Goal: Communication & Community: Answer question/provide support

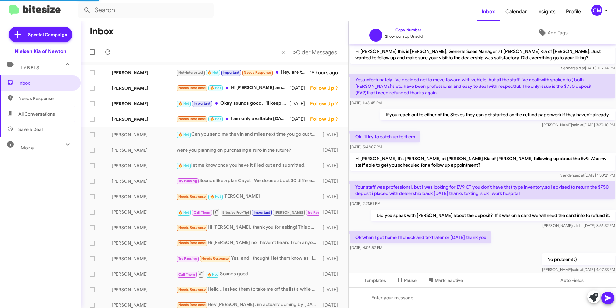
scroll to position [16, 0]
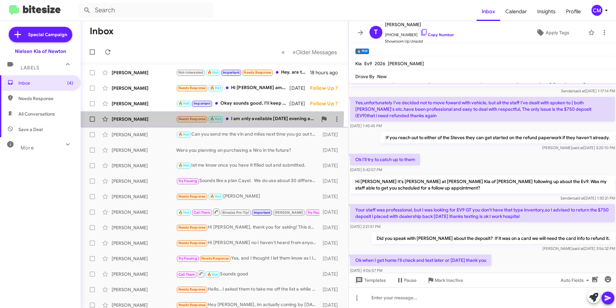
click at [144, 113] on div "[PERSON_NAME] Needs Response 🔥 Hot I am only available [DATE] evening after 6:0…" at bounding box center [214, 119] width 257 height 13
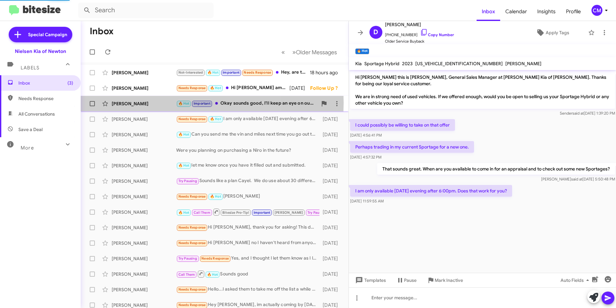
click at [148, 103] on div "[PERSON_NAME]" at bounding box center [144, 103] width 64 height 6
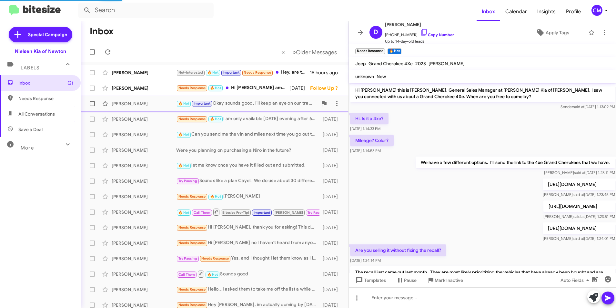
scroll to position [260, 0]
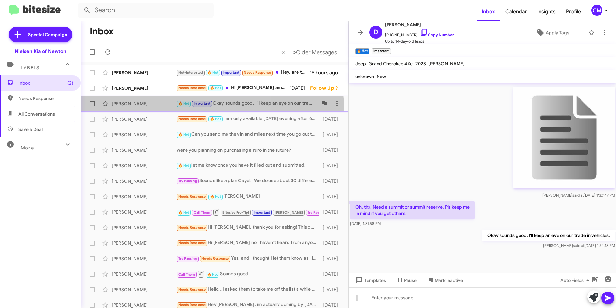
click at [143, 110] on div "[PERSON_NAME] 🔥 Hot Important Okay sounds good, I'll keep an eye on our trade i…" at bounding box center [214, 103] width 257 height 13
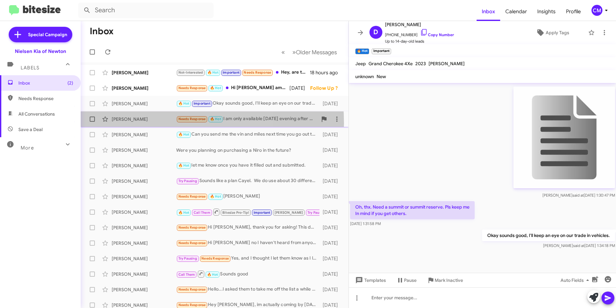
click at [144, 123] on div "[PERSON_NAME] Needs Response 🔥 Hot I am only available [DATE] evening after 6:0…" at bounding box center [214, 119] width 257 height 13
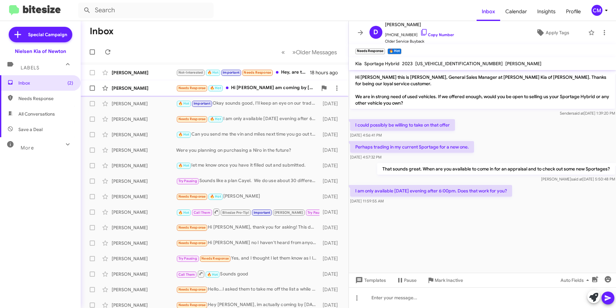
click at [237, 92] on div "Needs Response 🔥 Hot Hi [PERSON_NAME] am coming by [DATE] to purchase the car f…" at bounding box center [246, 87] width 141 height 7
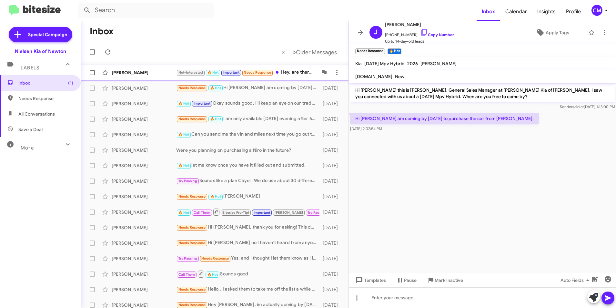
click at [239, 67] on div "[PERSON_NAME] Not-Interested 🔥 Hot Important Needs Response Hey, are there any …" at bounding box center [214, 72] width 257 height 13
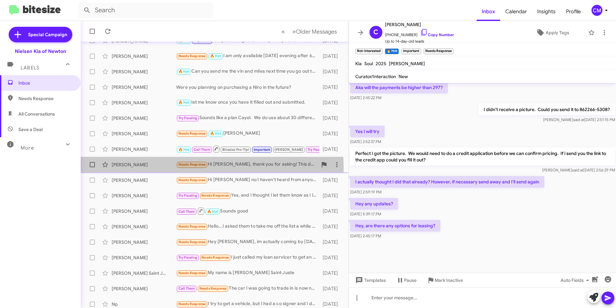
click at [153, 168] on div "[PERSON_NAME] Needs Response Hi [PERSON_NAME], thank you for asking! This deal …" at bounding box center [214, 164] width 257 height 13
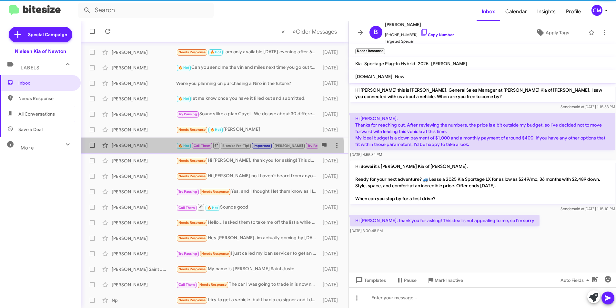
click at [157, 151] on div "[PERSON_NAME] 🔥 Hot Call Them Bitesize Pro-Tip! Important [PERSON_NAME] Try Pau…" at bounding box center [214, 145] width 257 height 13
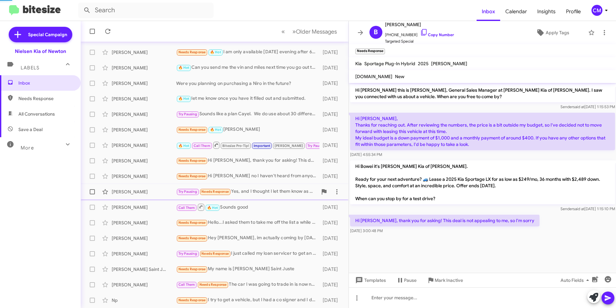
scroll to position [294, 0]
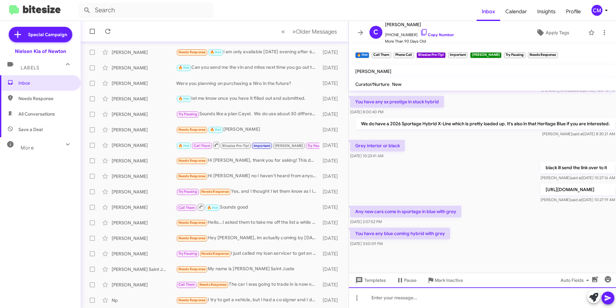
click at [457, 298] on div at bounding box center [482, 297] width 267 height 21
click at [608, 295] on icon at bounding box center [608, 298] width 8 height 8
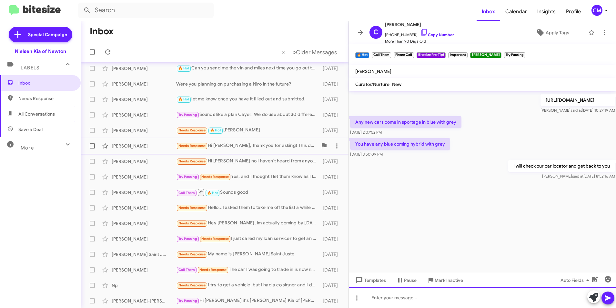
scroll to position [0, 0]
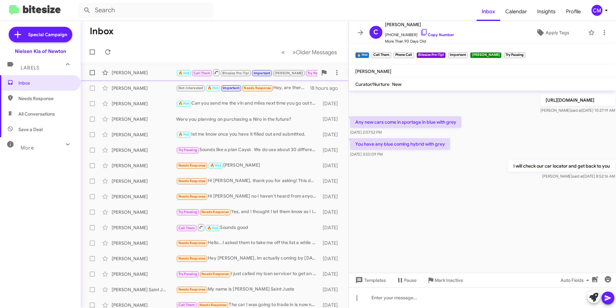
click at [171, 72] on div "[PERSON_NAME]" at bounding box center [144, 72] width 64 height 6
click at [159, 75] on div "[PERSON_NAME]" at bounding box center [144, 72] width 64 height 6
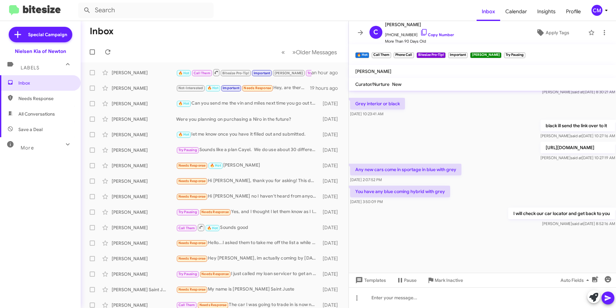
scroll to position [1263, 0]
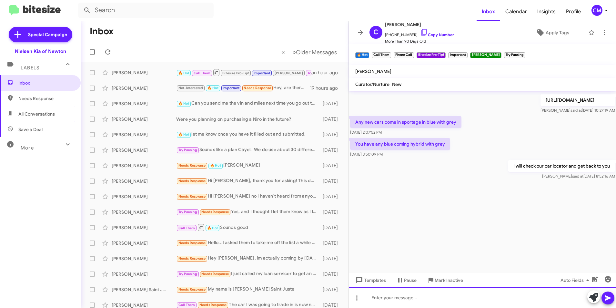
click at [449, 298] on div at bounding box center [482, 297] width 267 height 21
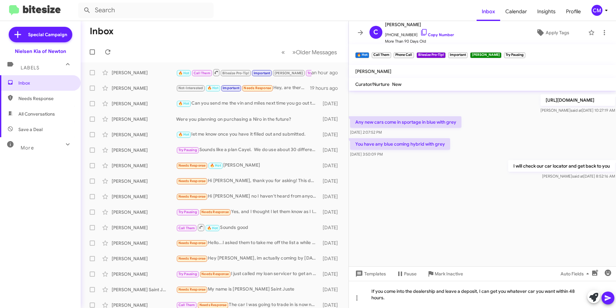
click at [605, 296] on icon at bounding box center [607, 297] width 6 height 5
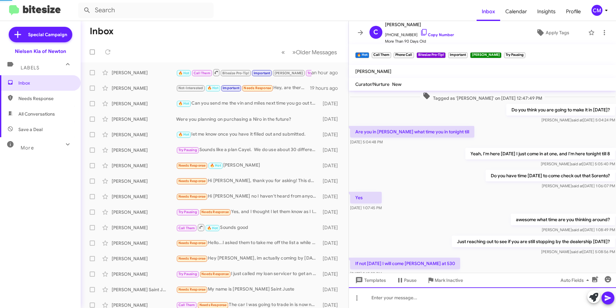
scroll to position [32, 0]
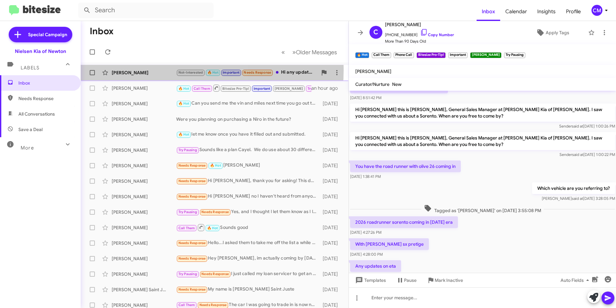
click at [173, 70] on div "[PERSON_NAME]" at bounding box center [144, 72] width 64 height 6
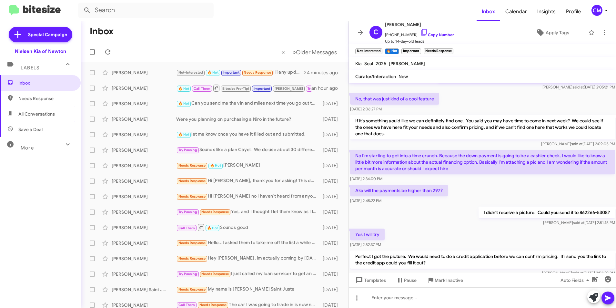
scroll to position [310, 0]
